Goal: Information Seeking & Learning: Learn about a topic

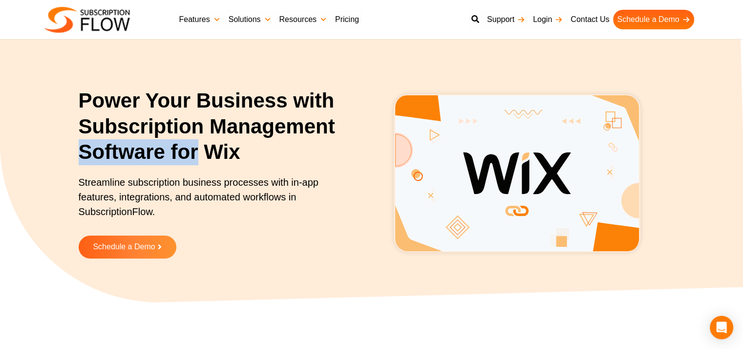
drag, startPoint x: 82, startPoint y: 151, endPoint x: 195, endPoint y: 148, distance: 112.9
click at [195, 148] on h1 "Power Your Business with Subscription Management Software for Wix" at bounding box center [212, 126] width 266 height 77
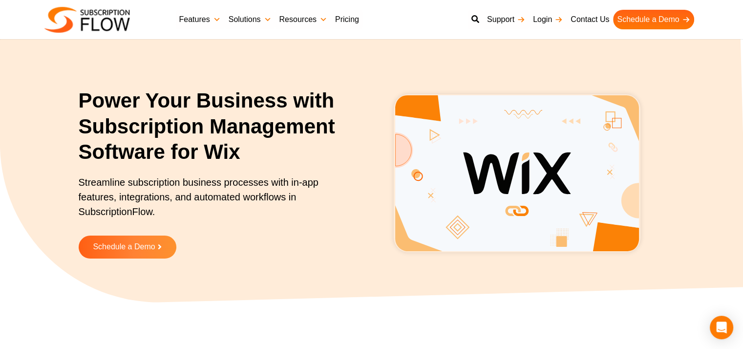
click at [149, 109] on h1 "Power Your Business with Subscription Management Software for Wix" at bounding box center [212, 126] width 266 height 77
click at [555, 172] on img at bounding box center [517, 173] width 247 height 158
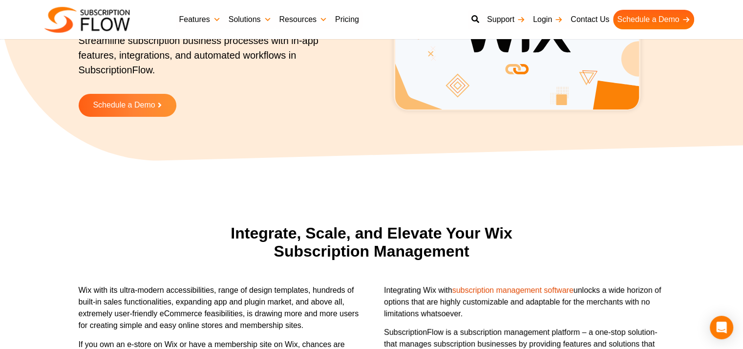
scroll to position [244, 0]
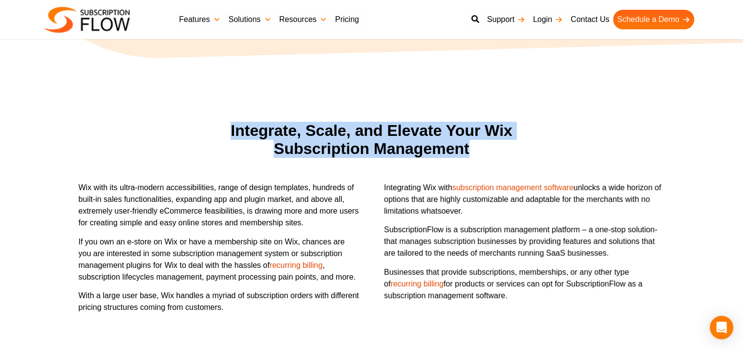
drag, startPoint x: 231, startPoint y: 131, endPoint x: 481, endPoint y: 147, distance: 250.1
click at [492, 147] on h2 "Integrate, Scale, and Elevate Your Wix Subscription Management" at bounding box center [372, 140] width 332 height 36
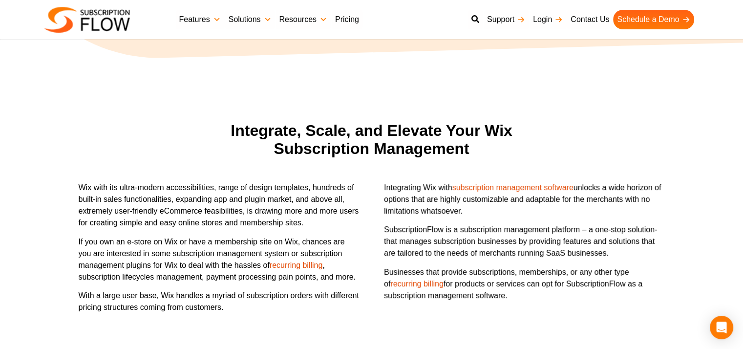
click at [212, 182] on p "Wix with its ultra-modern accessibilities, range of design templates, hundreds …" at bounding box center [219, 205] width 281 height 47
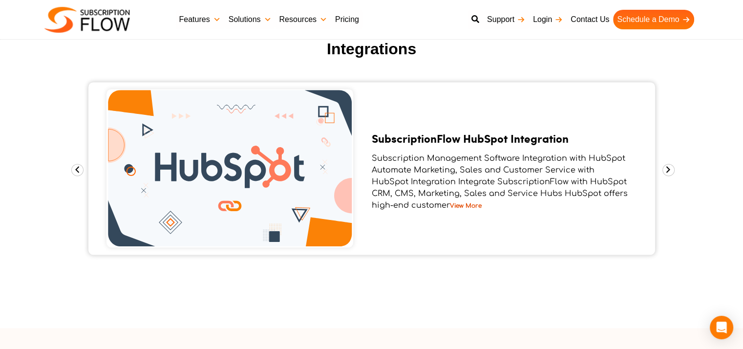
scroll to position [1319, 0]
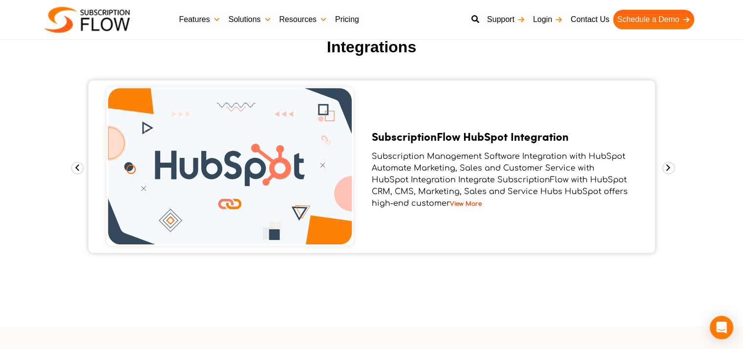
drag, startPoint x: 383, startPoint y: 134, endPoint x: 490, endPoint y: 134, distance: 106.5
click at [489, 134] on link "SubscriptionFlow HubSpot Integration" at bounding box center [470, 136] width 197 height 16
click at [490, 134] on link "SubscriptionFlow HubSpot Integration" at bounding box center [470, 136] width 197 height 16
